Goal: Task Accomplishment & Management: Manage account settings

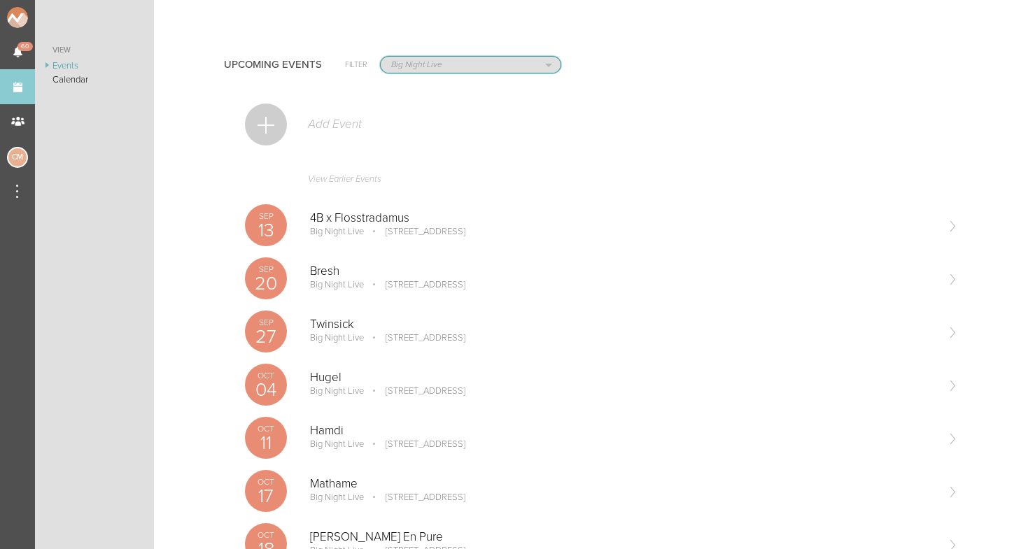
select select "1919"
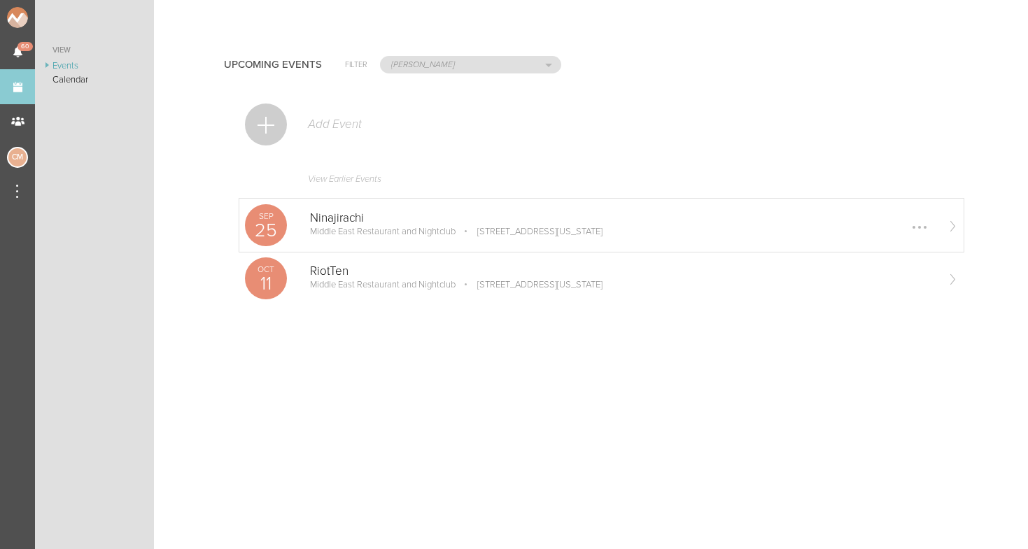
click at [369, 229] on p "Middle East Restaurant and Nightclub" at bounding box center [383, 231] width 146 height 11
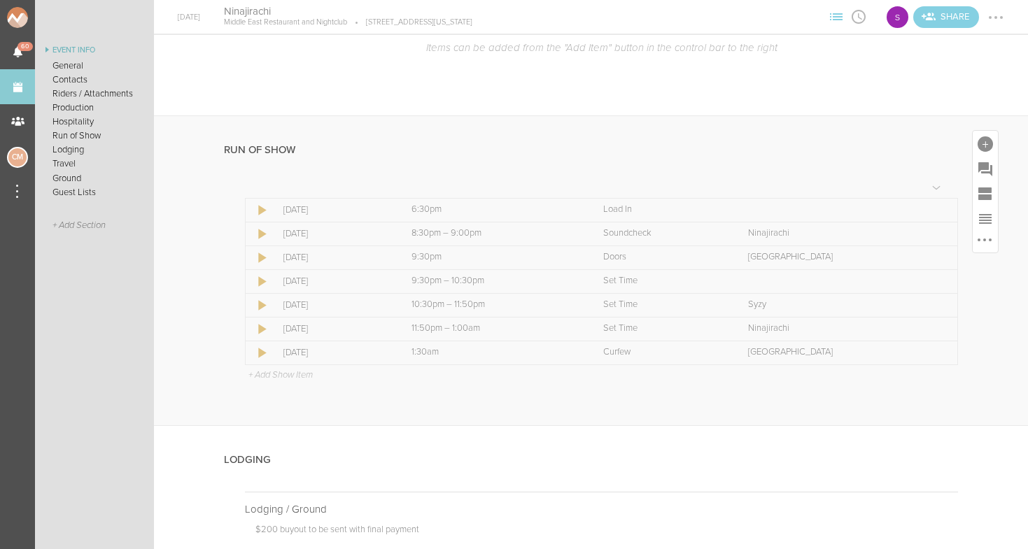
scroll to position [1049, 0]
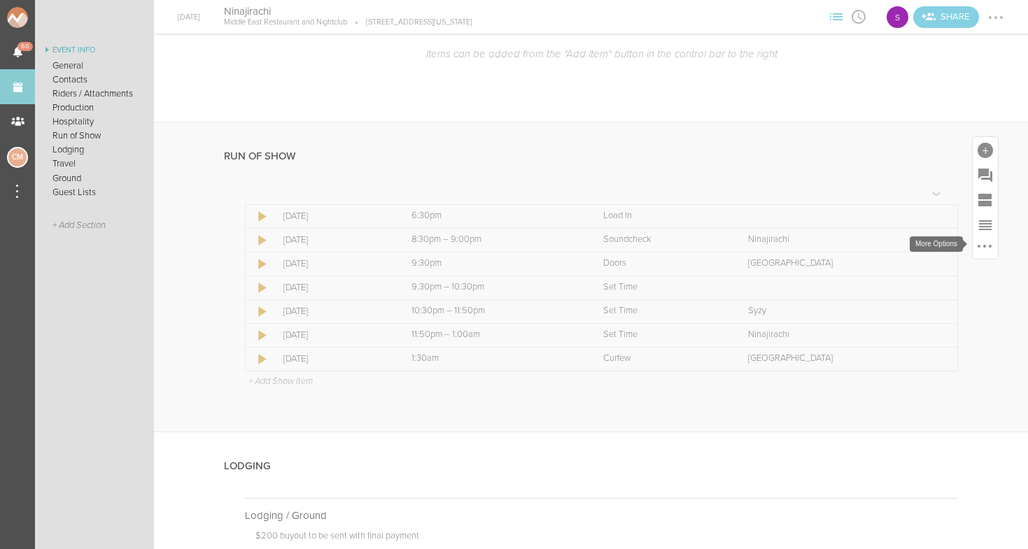
click at [989, 246] on div at bounding box center [984, 246] width 17 height 17
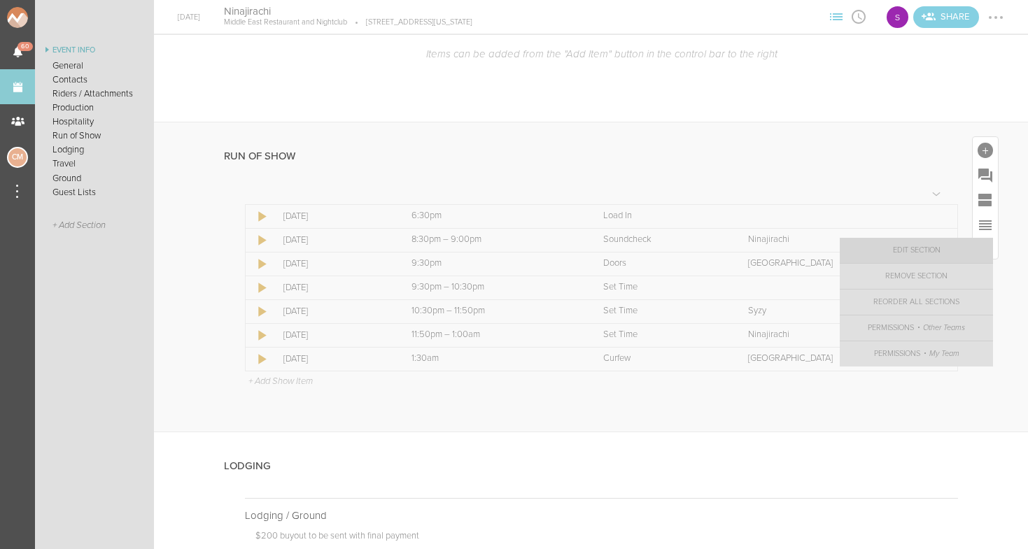
click at [951, 247] on link "Edit Section" at bounding box center [916, 250] width 153 height 25
select select "Run of Show"
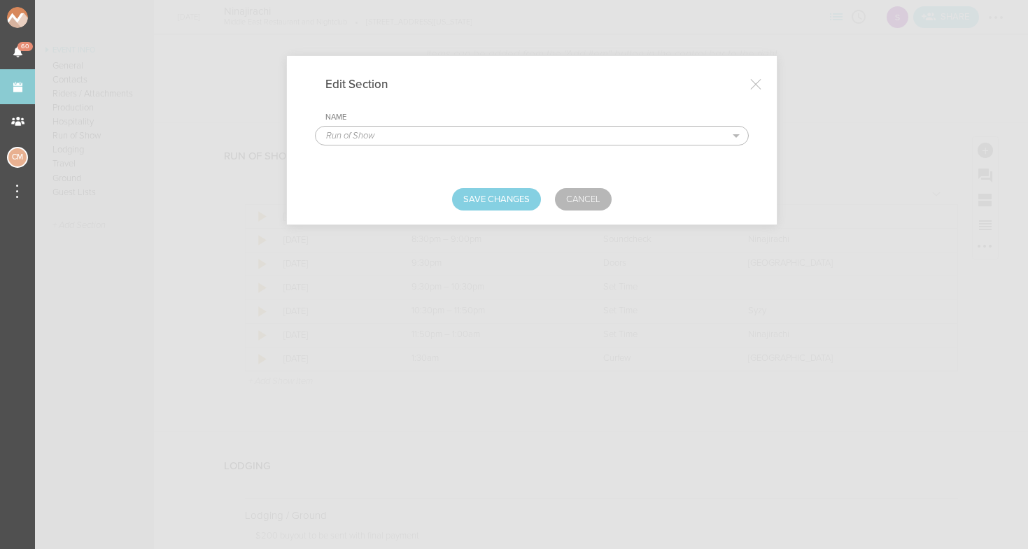
click at [754, 78] on div at bounding box center [756, 84] width 28 height 28
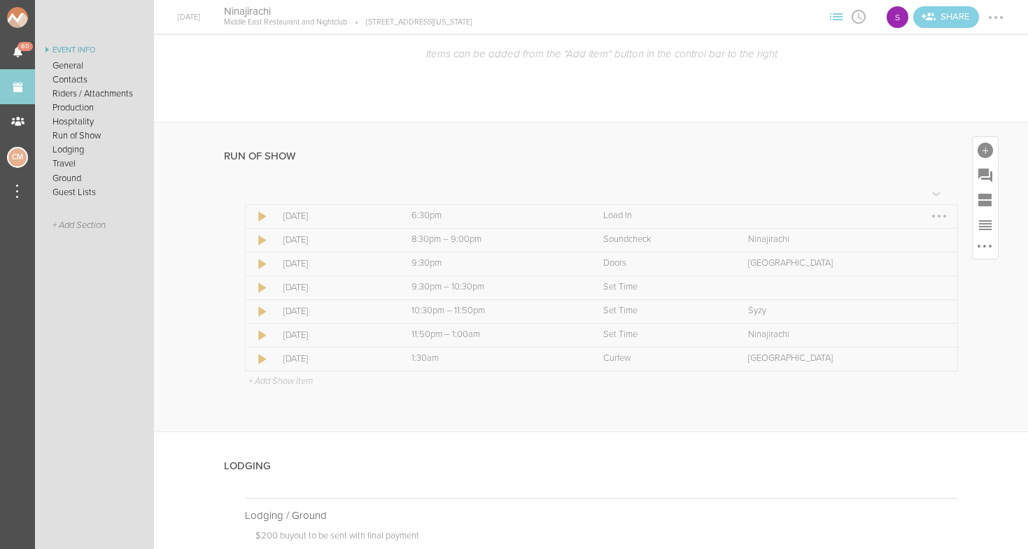
click at [937, 213] on div at bounding box center [939, 216] width 22 height 22
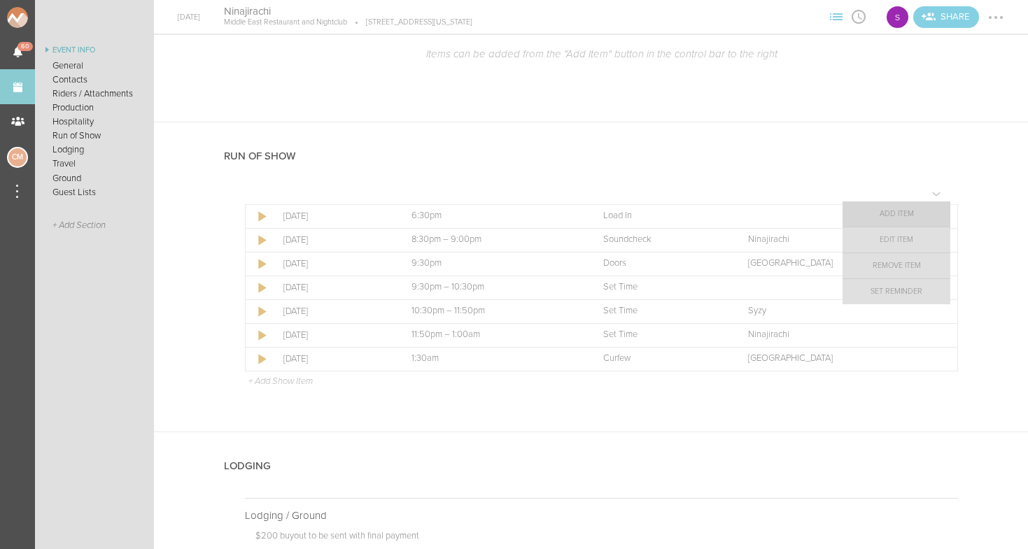
click at [916, 217] on link "Add Item" at bounding box center [896, 214] width 108 height 25
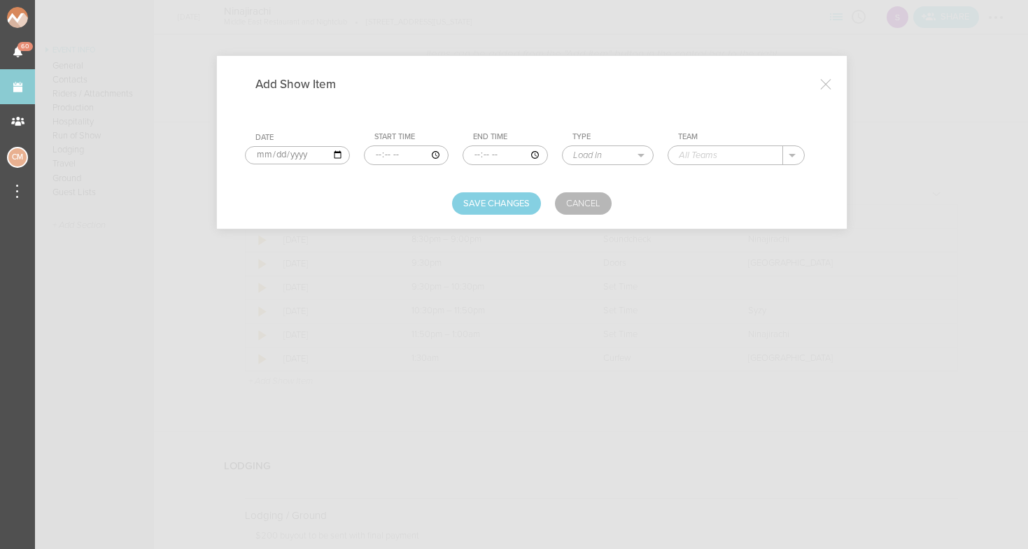
click at [367, 157] on input "time" at bounding box center [406, 156] width 85 height 20
click at [383, 156] on input "time" at bounding box center [406, 156] width 85 height 20
click at [462, 157] on input "time" at bounding box center [504, 156] width 85 height 20
click at [481, 155] on input "time" at bounding box center [504, 156] width 85 height 20
click at [472, 155] on input "time" at bounding box center [504, 156] width 85 height 20
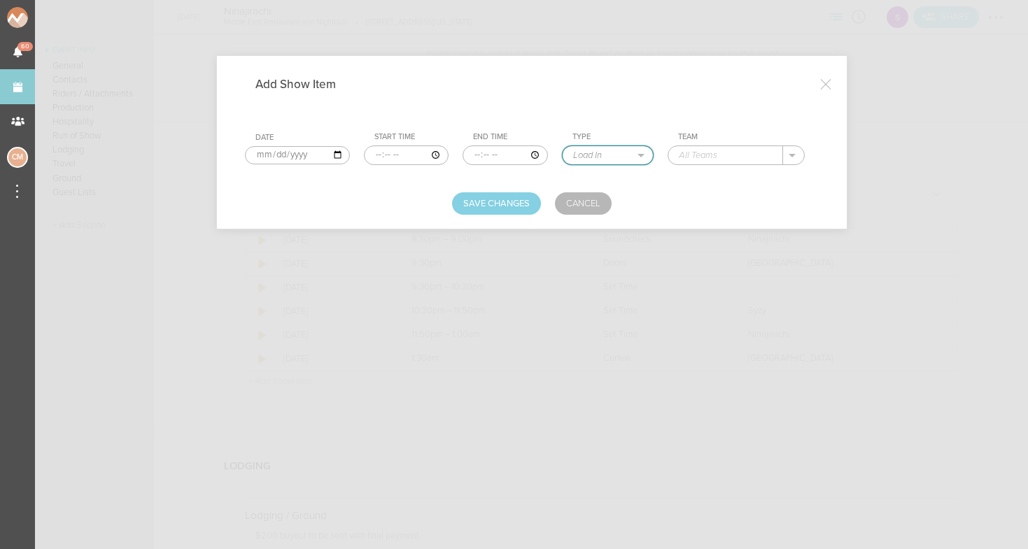
select select "Programming"
click at [716, 153] on input "text" at bounding box center [725, 155] width 114 height 18
click at [720, 151] on input "Visual Check" at bounding box center [725, 155] width 114 height 18
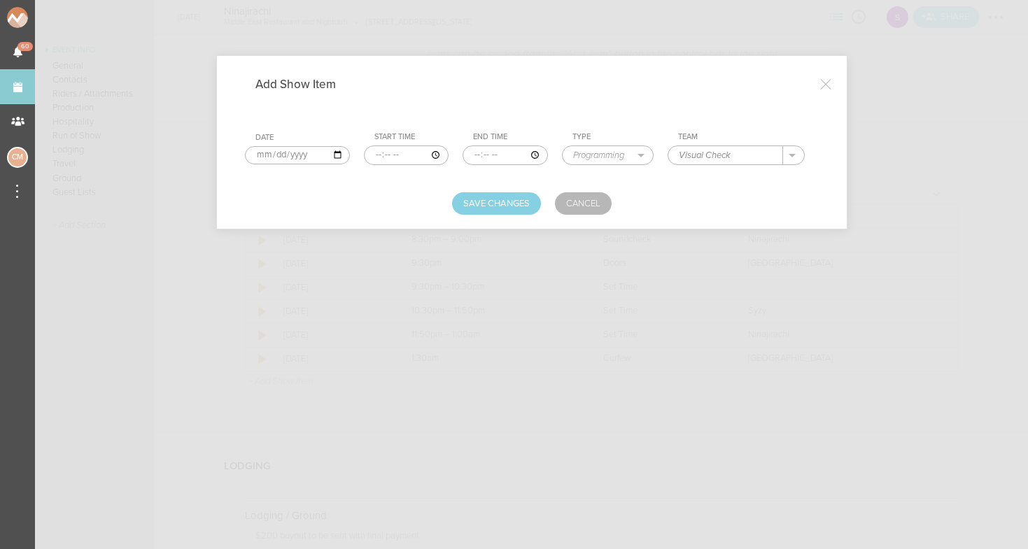
click at [723, 160] on input "Visual Check" at bounding box center [725, 155] width 114 height 18
type input "Ninajirachi - Visual Check"
click at [500, 206] on button "Save Changes" at bounding box center [496, 203] width 89 height 22
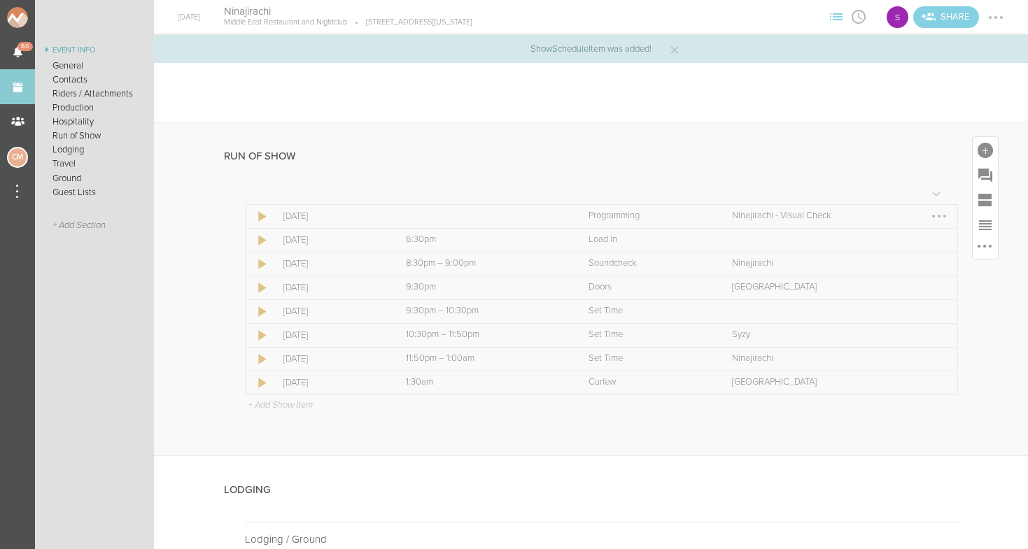
click at [940, 215] on div at bounding box center [939, 216] width 3 height 3
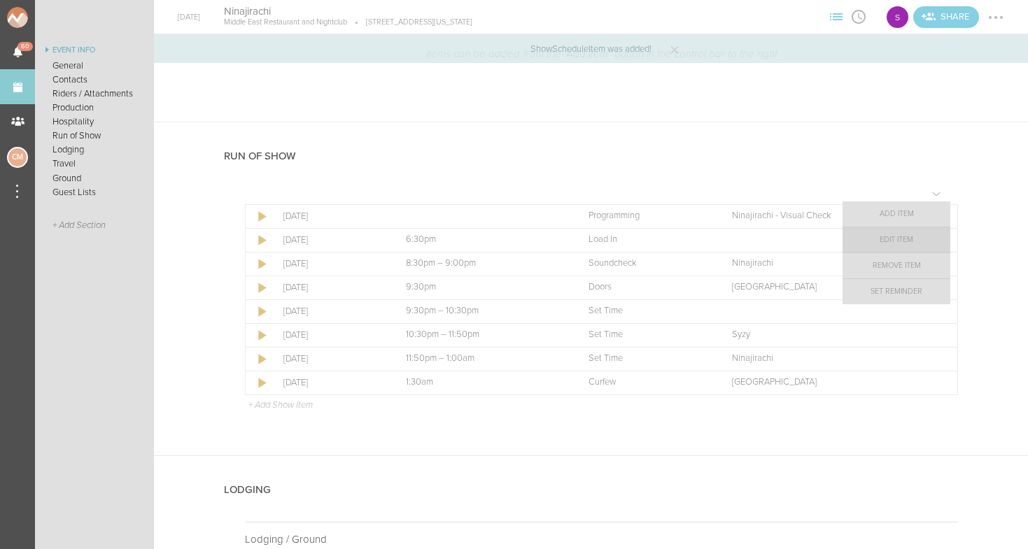
click at [901, 245] on link "Edit Item" at bounding box center [896, 239] width 108 height 25
select select "Programming"
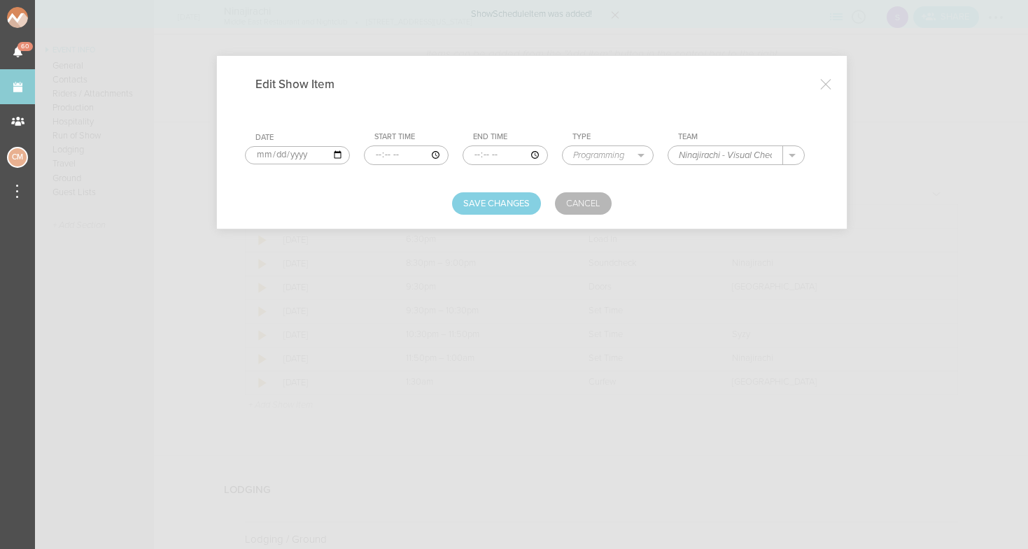
click at [365, 156] on input "time" at bounding box center [406, 156] width 85 height 20
click at [384, 155] on input "time" at bounding box center [406, 156] width 85 height 20
click at [462, 151] on input "time" at bounding box center [504, 156] width 85 height 20
click at [472, 153] on input "time" at bounding box center [504, 156] width 85 height 20
click at [419, 192] on div "Save Changes Cancel" at bounding box center [532, 203] width 574 height 22
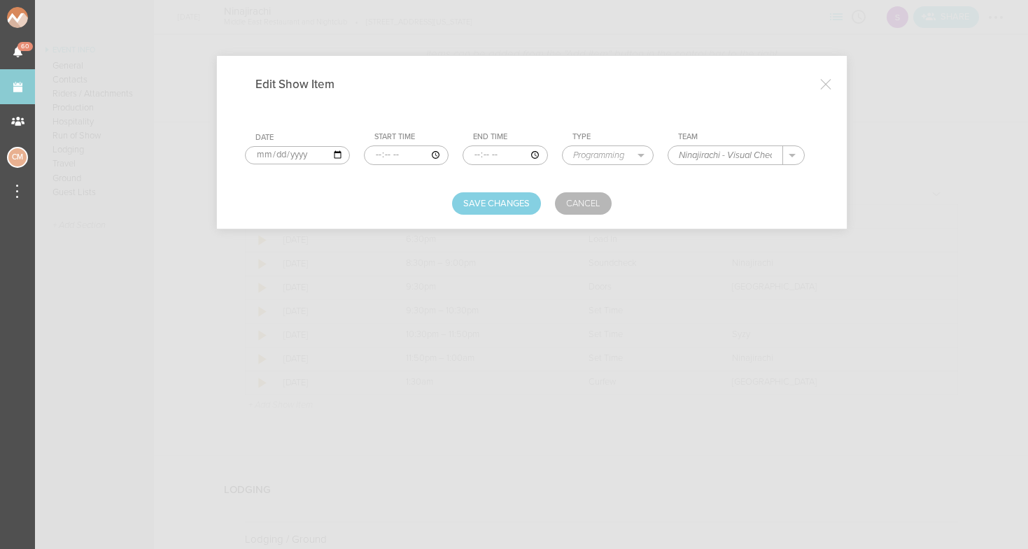
click at [826, 80] on div at bounding box center [826, 84] width 28 height 28
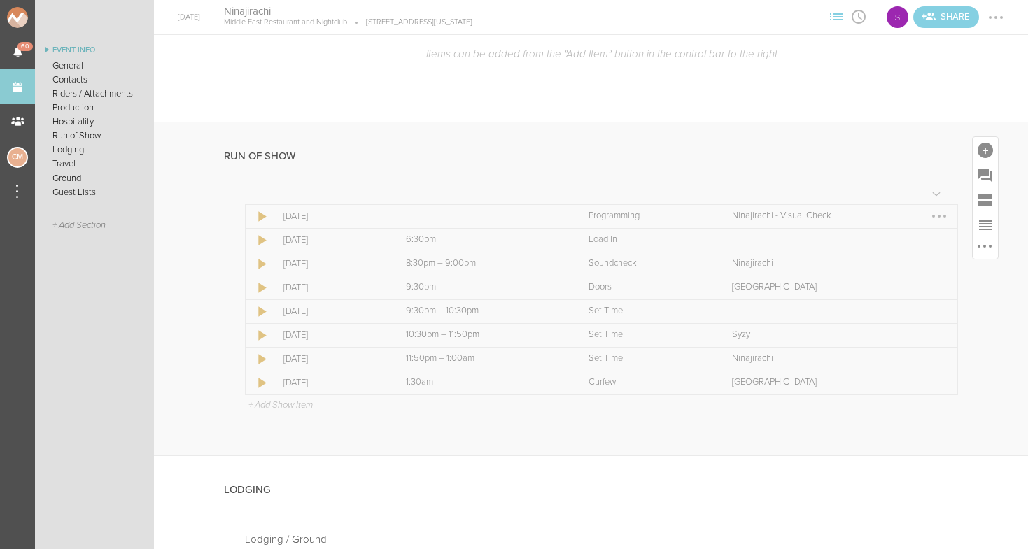
click at [939, 215] on div at bounding box center [939, 216] width 3 height 3
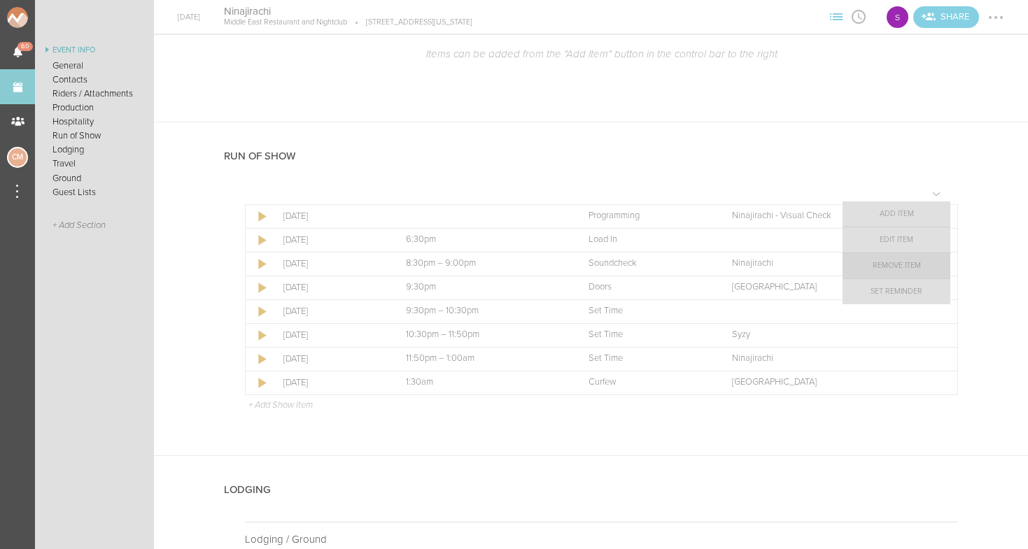
click at [916, 273] on link "Remove Item" at bounding box center [896, 265] width 108 height 25
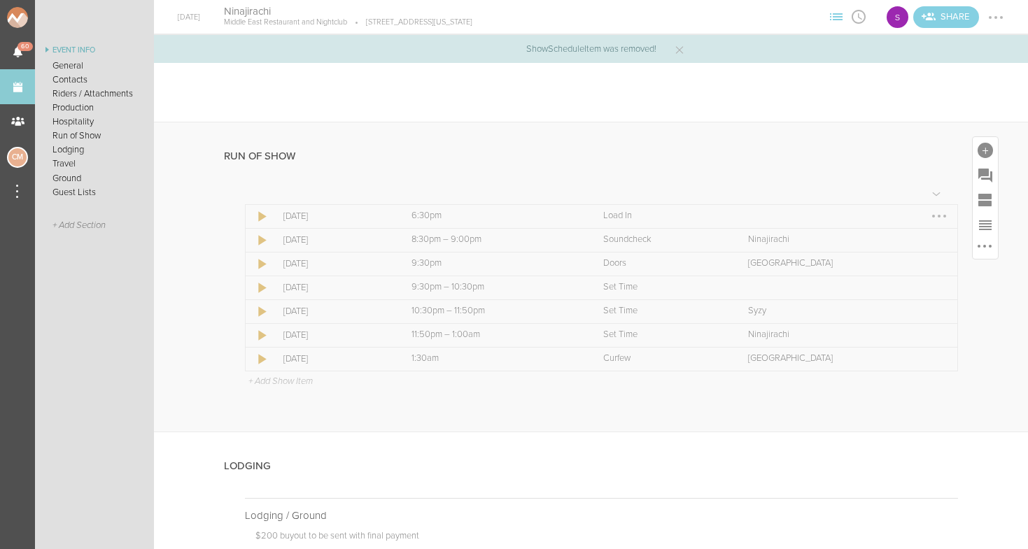
click at [940, 215] on div at bounding box center [939, 216] width 22 height 22
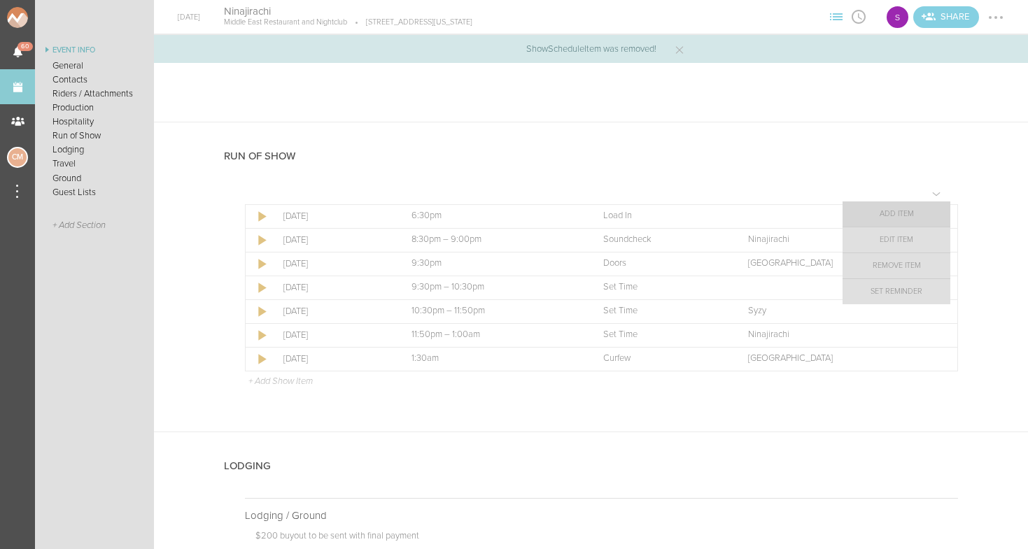
click at [907, 215] on link "Add Item" at bounding box center [896, 214] width 108 height 25
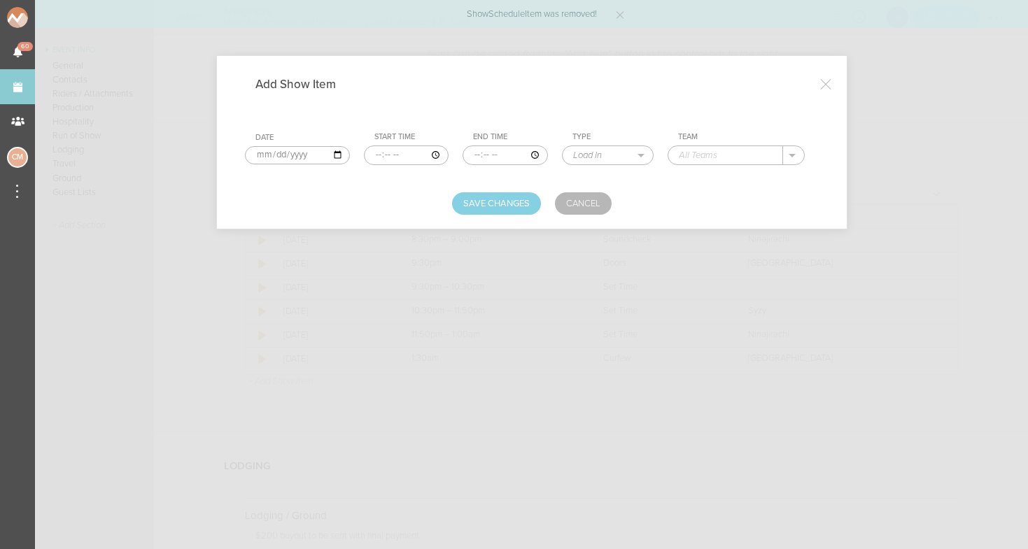
click at [367, 153] on input "time" at bounding box center [406, 156] width 85 height 20
click at [381, 155] on input "time" at bounding box center [406, 156] width 85 height 20
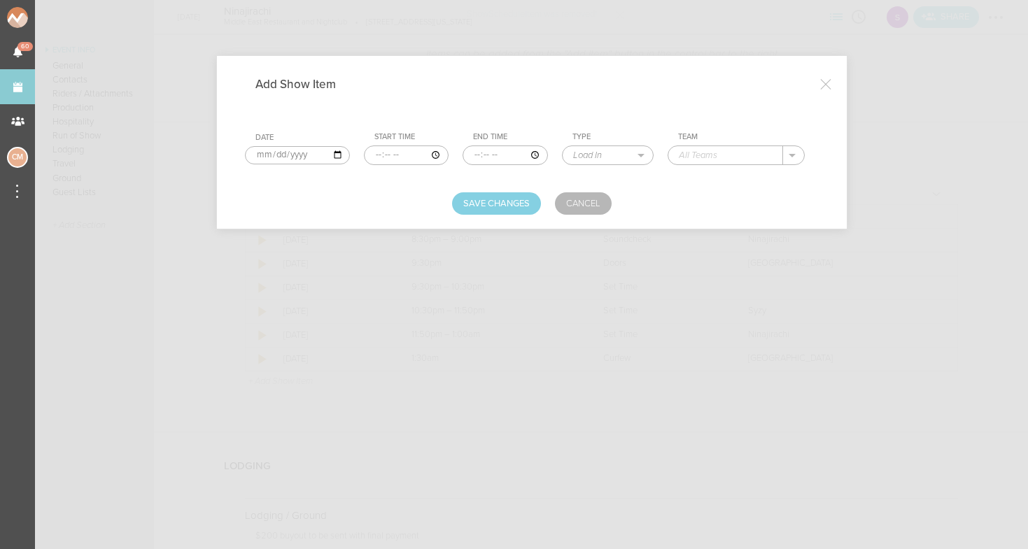
click at [400, 188] on form "Date [DATE] Start Time End Time Type Load In Soundcheck Line Check Programming …" at bounding box center [532, 164] width 574 height 102
click at [462, 153] on input "time" at bounding box center [504, 156] width 85 height 20
click at [472, 154] on input "time" at bounding box center [504, 156] width 85 height 20
click at [432, 192] on form "Date [DATE] Start Time End Time Type Load In Soundcheck Line Check Programming …" at bounding box center [532, 164] width 574 height 102
select select "Programming"
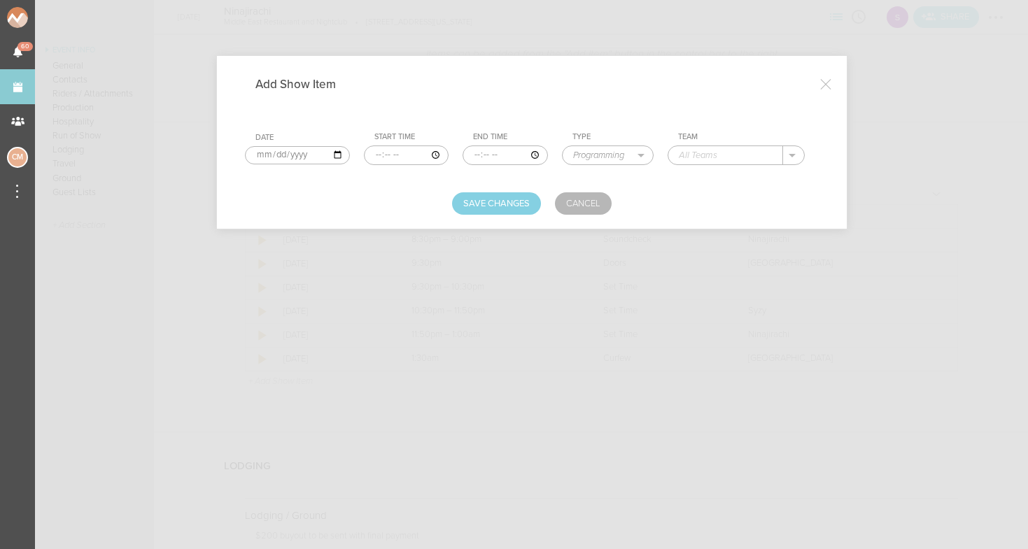
click at [699, 157] on input "text" at bounding box center [725, 155] width 114 height 18
type input "Ninajirachi - Visual Check"
click at [517, 199] on button "Save Changes" at bounding box center [496, 203] width 89 height 22
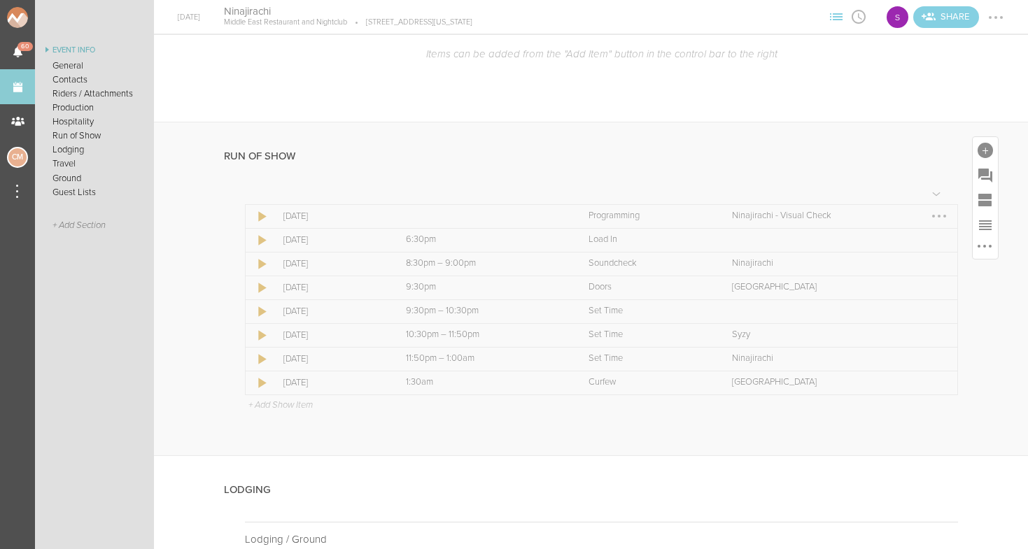
click at [938, 215] on div at bounding box center [939, 216] width 3 height 3
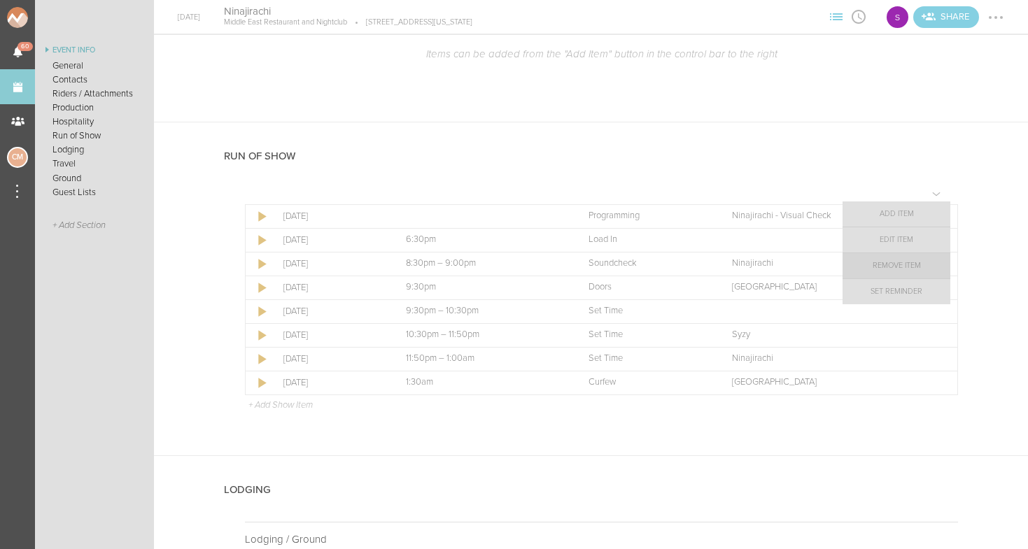
click at [905, 266] on link "Remove Item" at bounding box center [896, 265] width 108 height 25
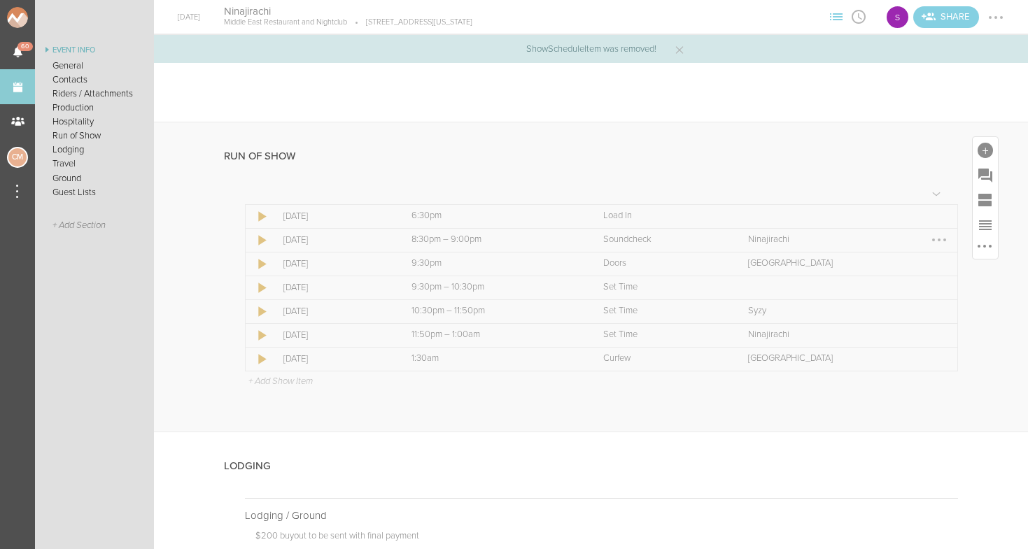
click at [939, 239] on div at bounding box center [939, 240] width 3 height 3
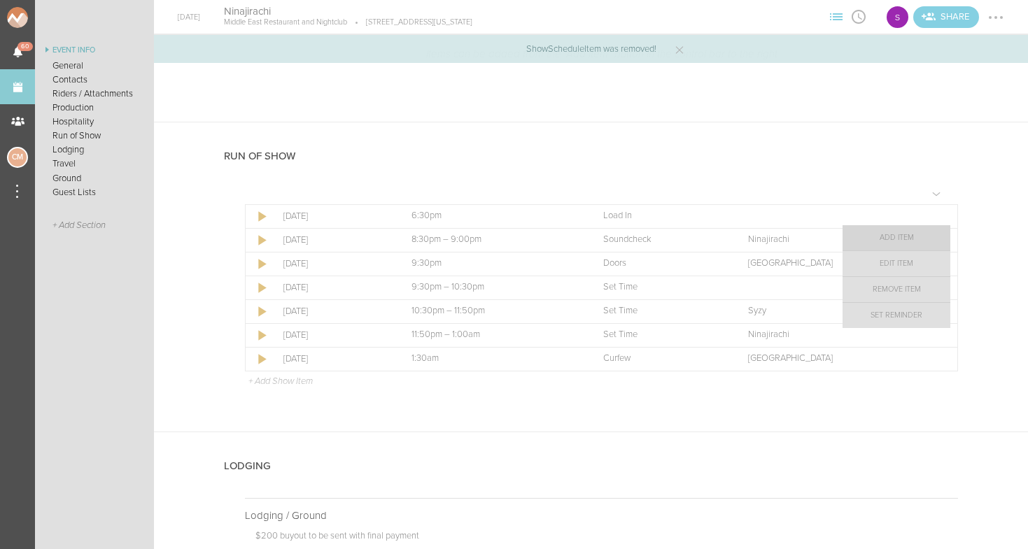
click at [910, 239] on link "Add Item" at bounding box center [896, 237] width 108 height 25
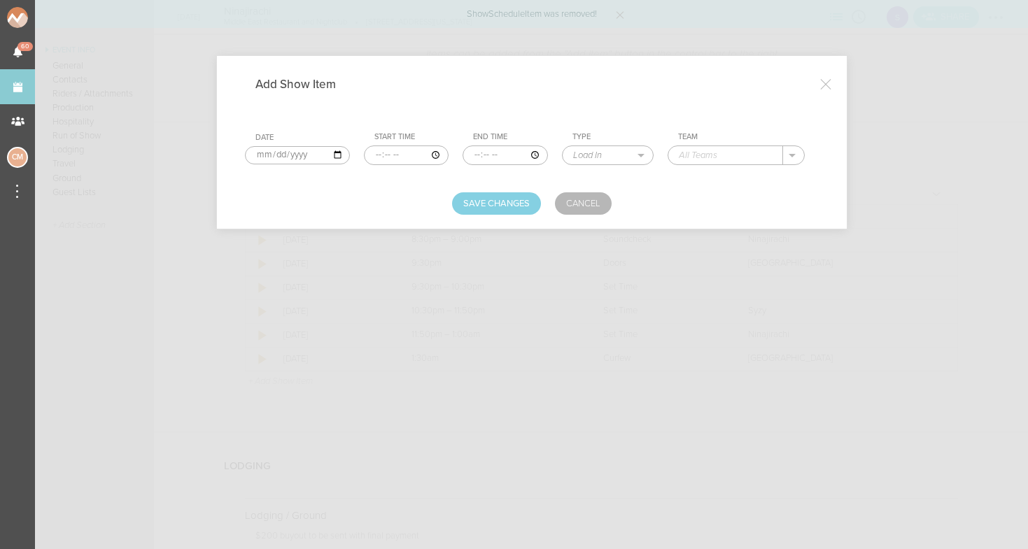
click at [253, 157] on input "[DATE]" at bounding box center [297, 155] width 105 height 18
click at [370, 215] on div "Add Show Item Date [DATE] Start Time End Time Type Load In Soundcheck Line Chec…" at bounding box center [532, 142] width 630 height 173
click at [365, 154] on input "time" at bounding box center [406, 156] width 85 height 20
click at [379, 154] on input "time" at bounding box center [406, 156] width 85 height 20
click at [390, 192] on div "Save Changes Cancel" at bounding box center [532, 203] width 574 height 22
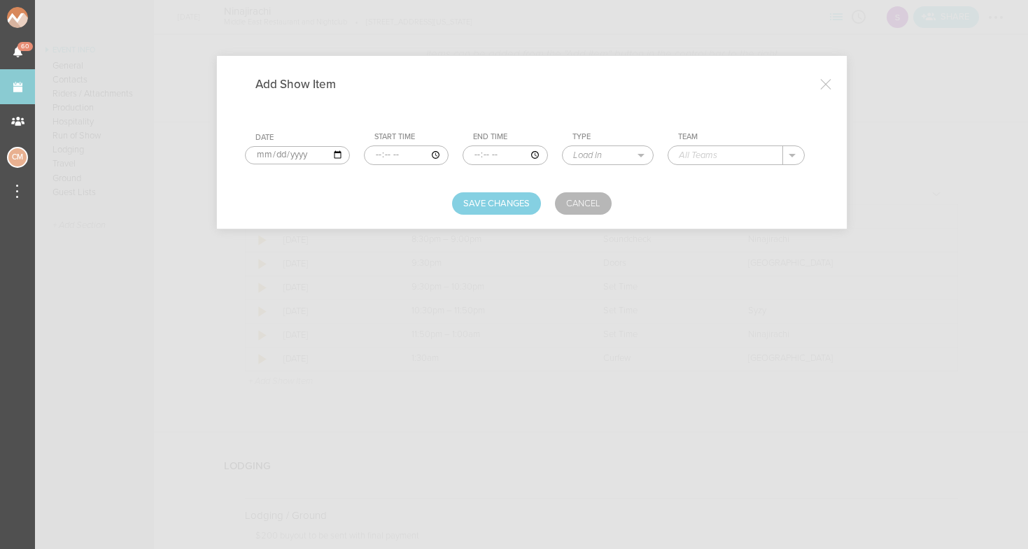
click at [394, 155] on input "time" at bounding box center [406, 156] width 85 height 20
type input "20:00"
click at [397, 222] on div "Add Show Item Date [DATE] Start Time 20:00 End Time Type Load In Soundcheck Lin…" at bounding box center [532, 142] width 630 height 173
click at [465, 153] on input "time" at bounding box center [507, 156] width 85 height 20
click at [473, 155] on input "time" at bounding box center [507, 156] width 85 height 20
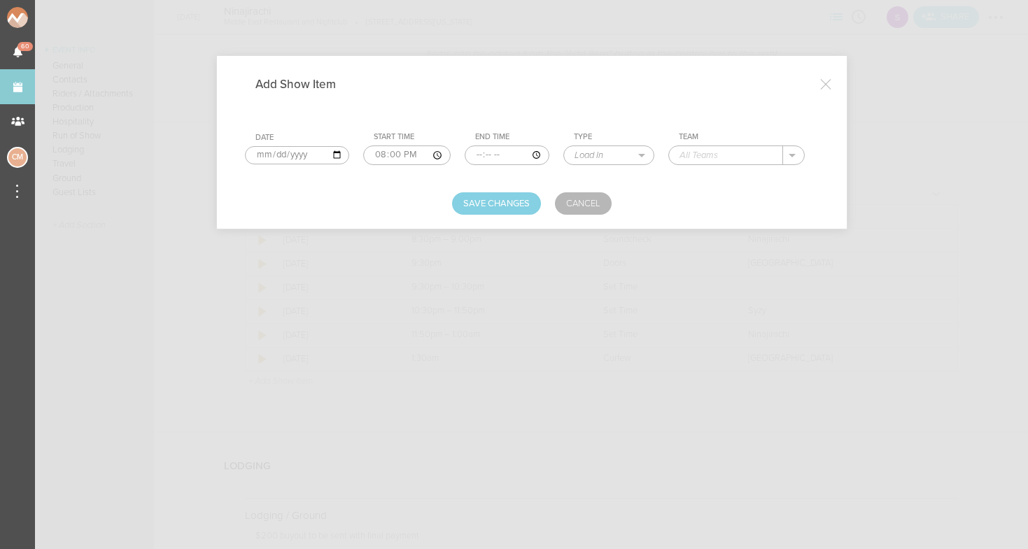
click at [486, 155] on input "time" at bounding box center [507, 156] width 85 height 20
type input "20:30"
click at [395, 180] on form "Date [DATE] Start Time 20:00 End Time 20:30 Type Load In Soundcheck Line Check …" at bounding box center [532, 164] width 574 height 102
click at [365, 156] on input "20:00" at bounding box center [405, 156] width 87 height 20
click at [376, 195] on div "Save Changes Cancel" at bounding box center [532, 203] width 574 height 22
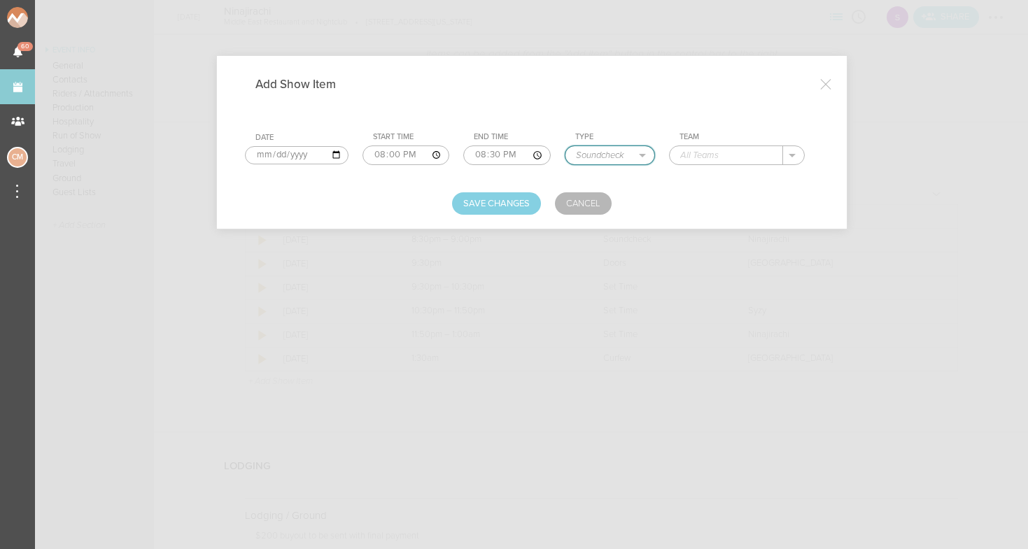
select select "Programming"
click at [720, 149] on input "text" at bounding box center [726, 155] width 113 height 18
type input "Ninajirachi - Visual Check"
click at [490, 211] on button "Save Changes" at bounding box center [496, 203] width 89 height 22
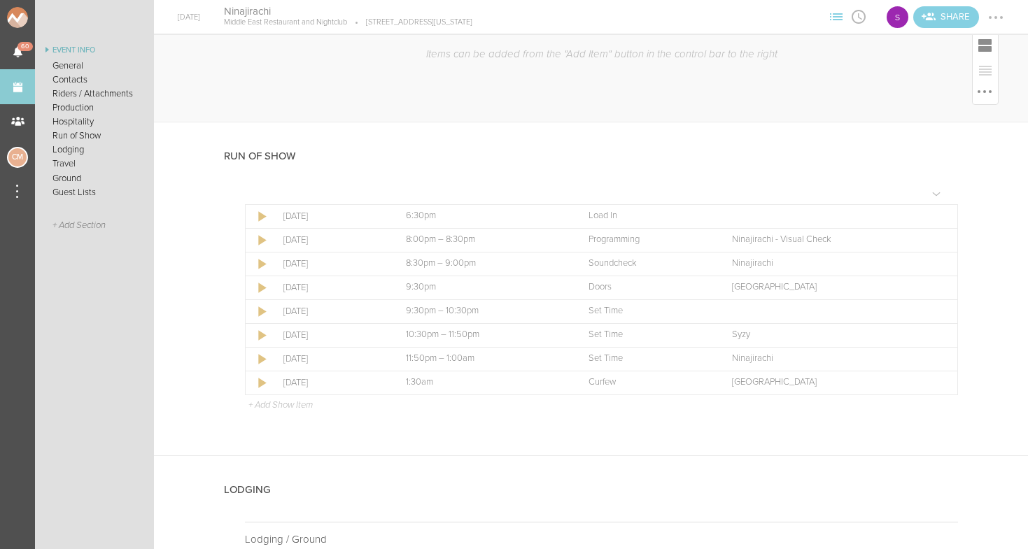
click at [844, 105] on div "Hospitality Items can be added from the "Add Item" button in the control bar to…" at bounding box center [591, 45] width 874 height 154
